Goal: Information Seeking & Learning: Learn about a topic

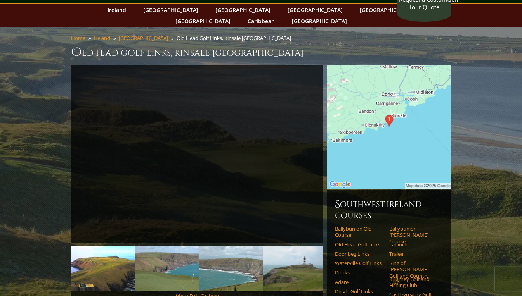
scroll to position [33, 0]
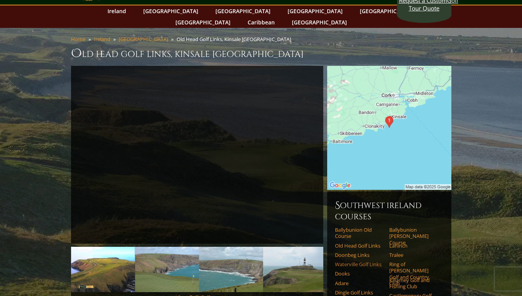
click at [358, 261] on link "Waterville Golf Links" at bounding box center [359, 264] width 49 height 6
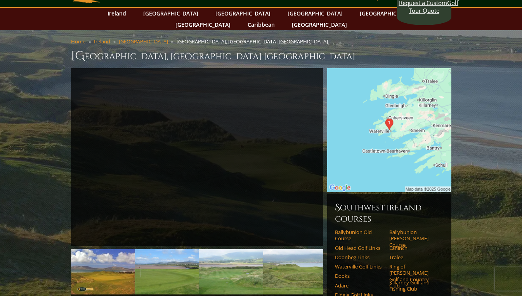
scroll to position [29, 0]
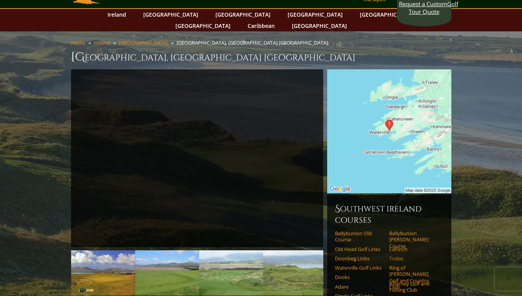
click at [398, 256] on link "Tralee" at bounding box center [413, 259] width 49 height 6
